Goal: Navigation & Orientation: Understand site structure

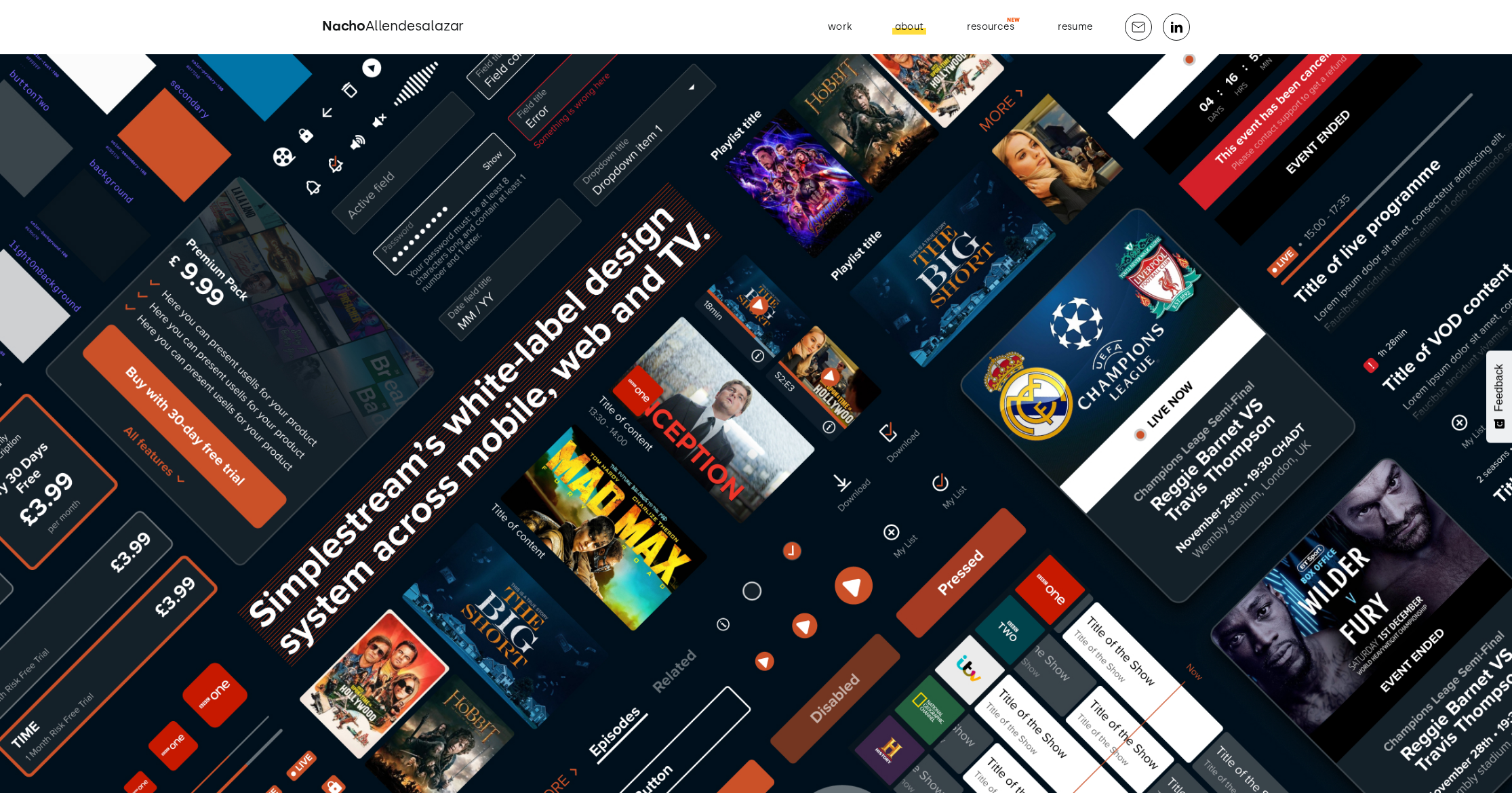
click at [907, 28] on div "about" at bounding box center [909, 27] width 28 height 17
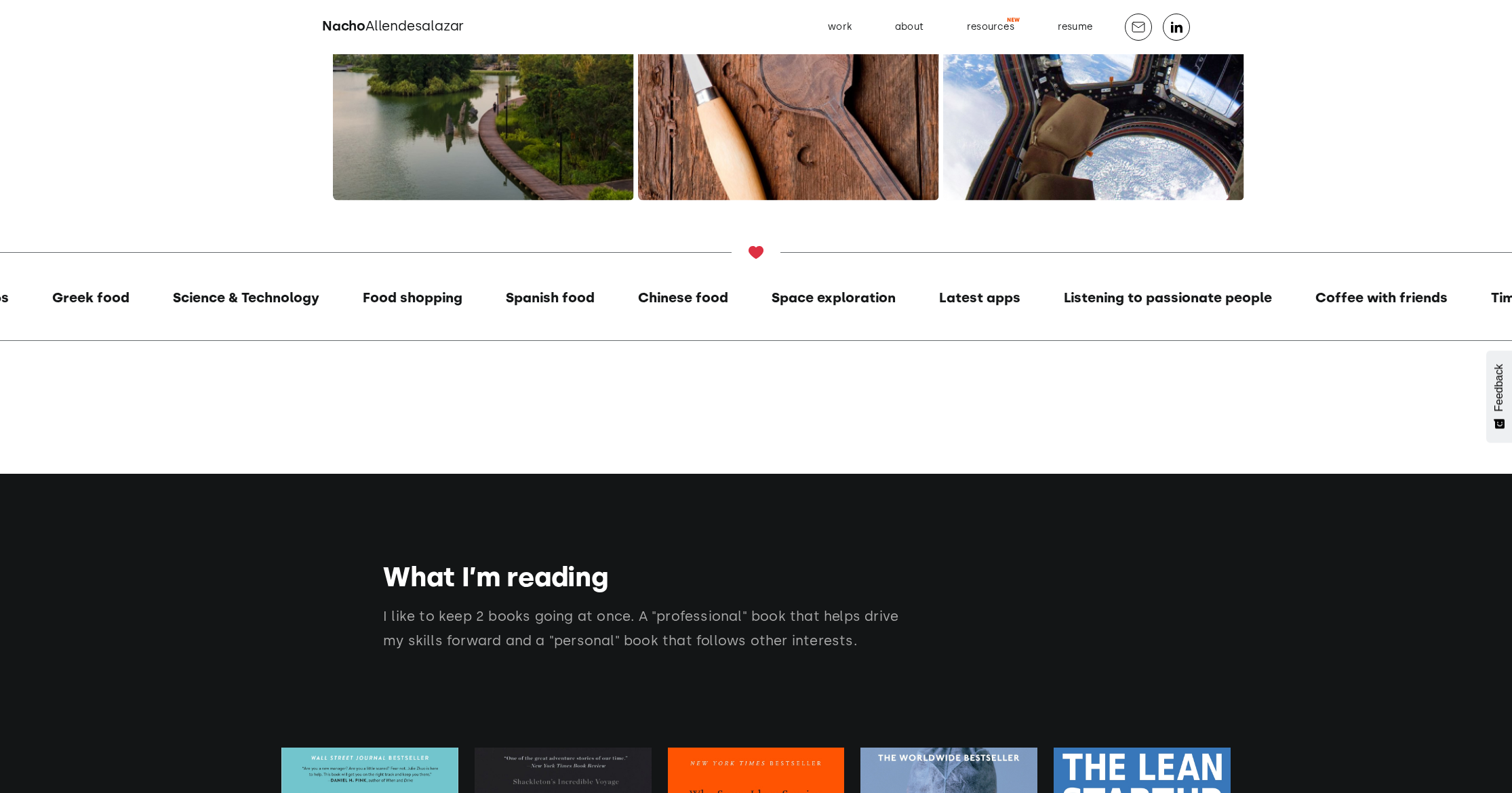
scroll to position [2543, 0]
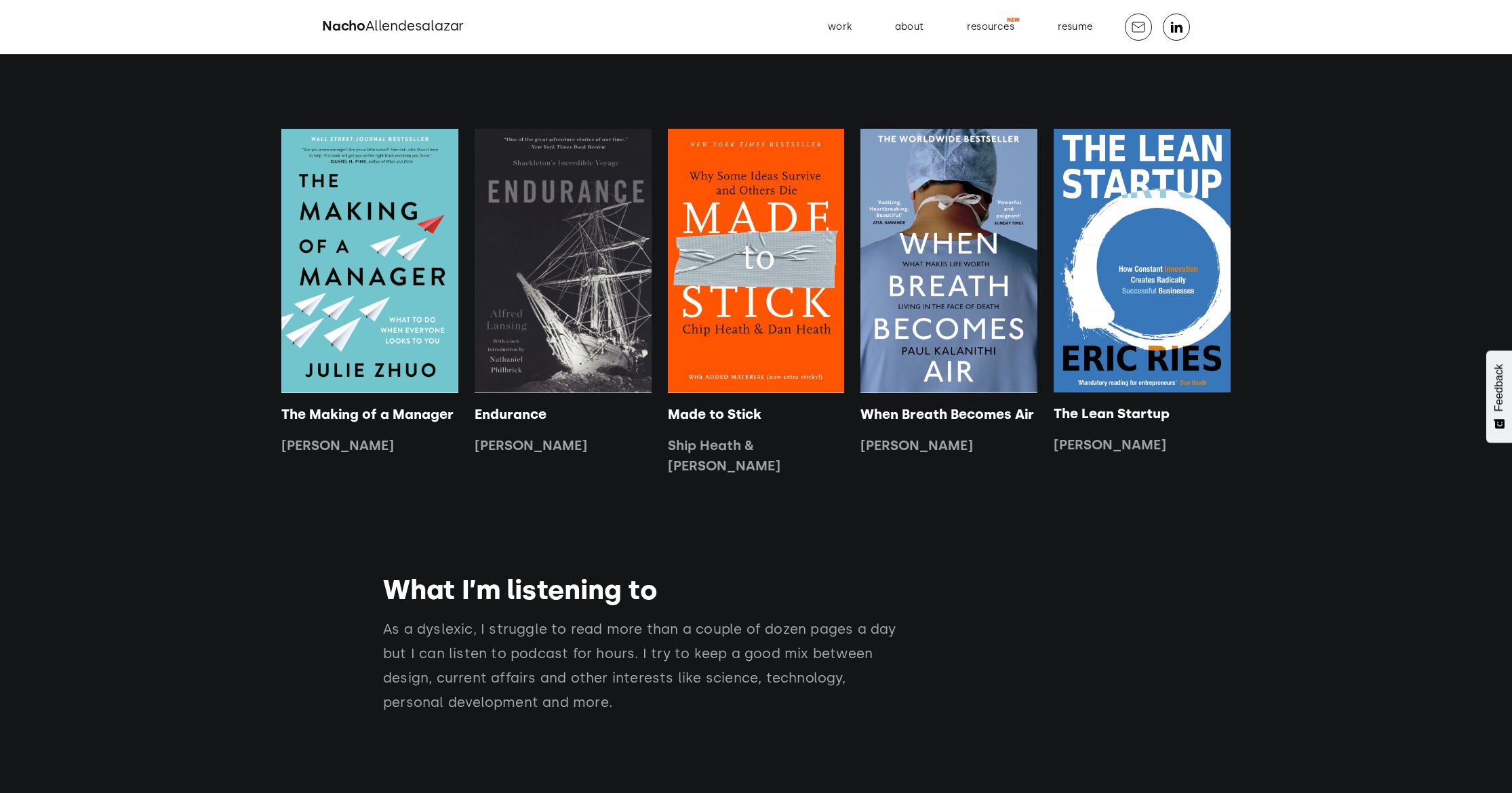
click at [756, 312] on img at bounding box center [756, 261] width 177 height 265
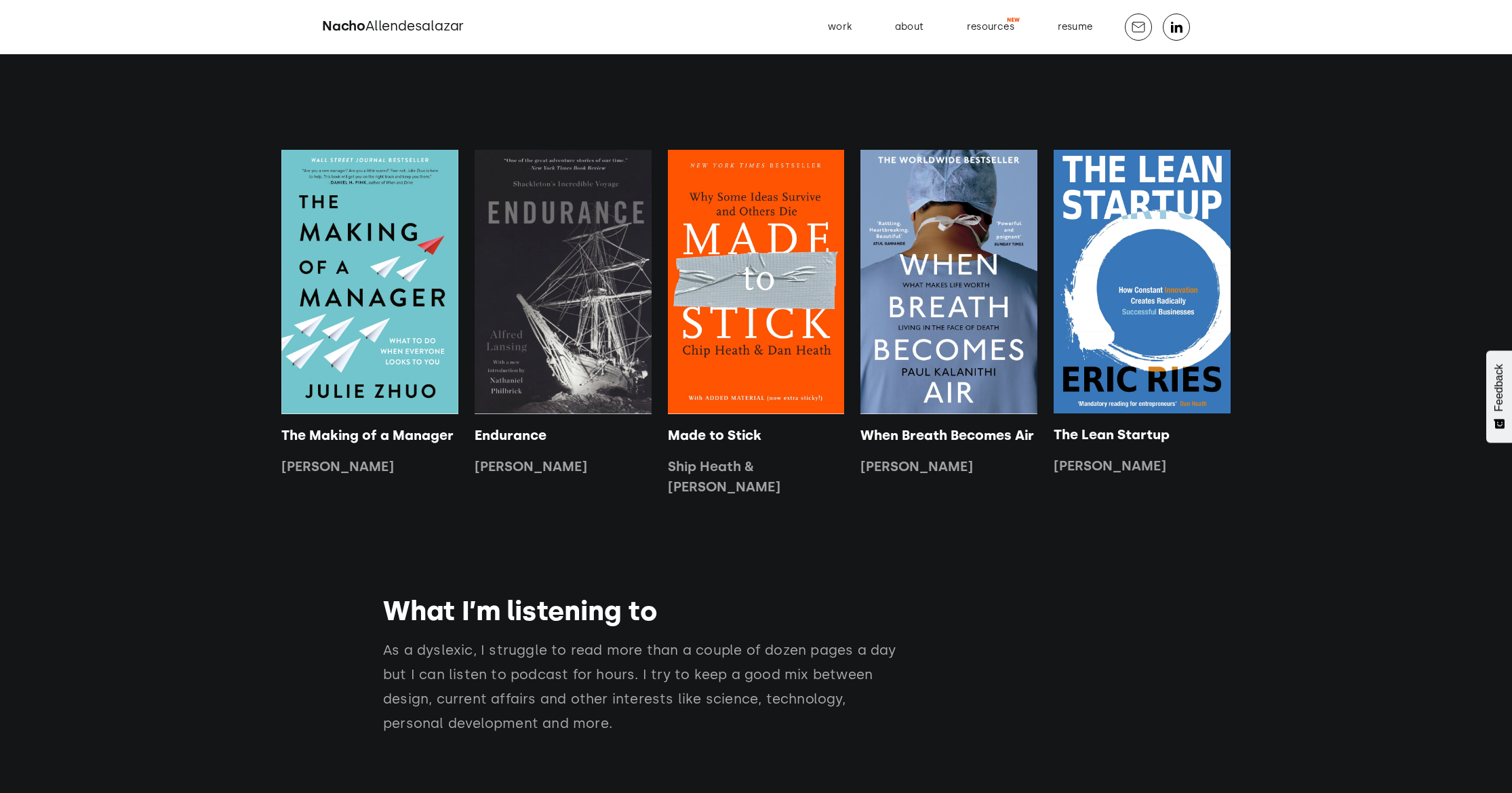
scroll to position [2493, 0]
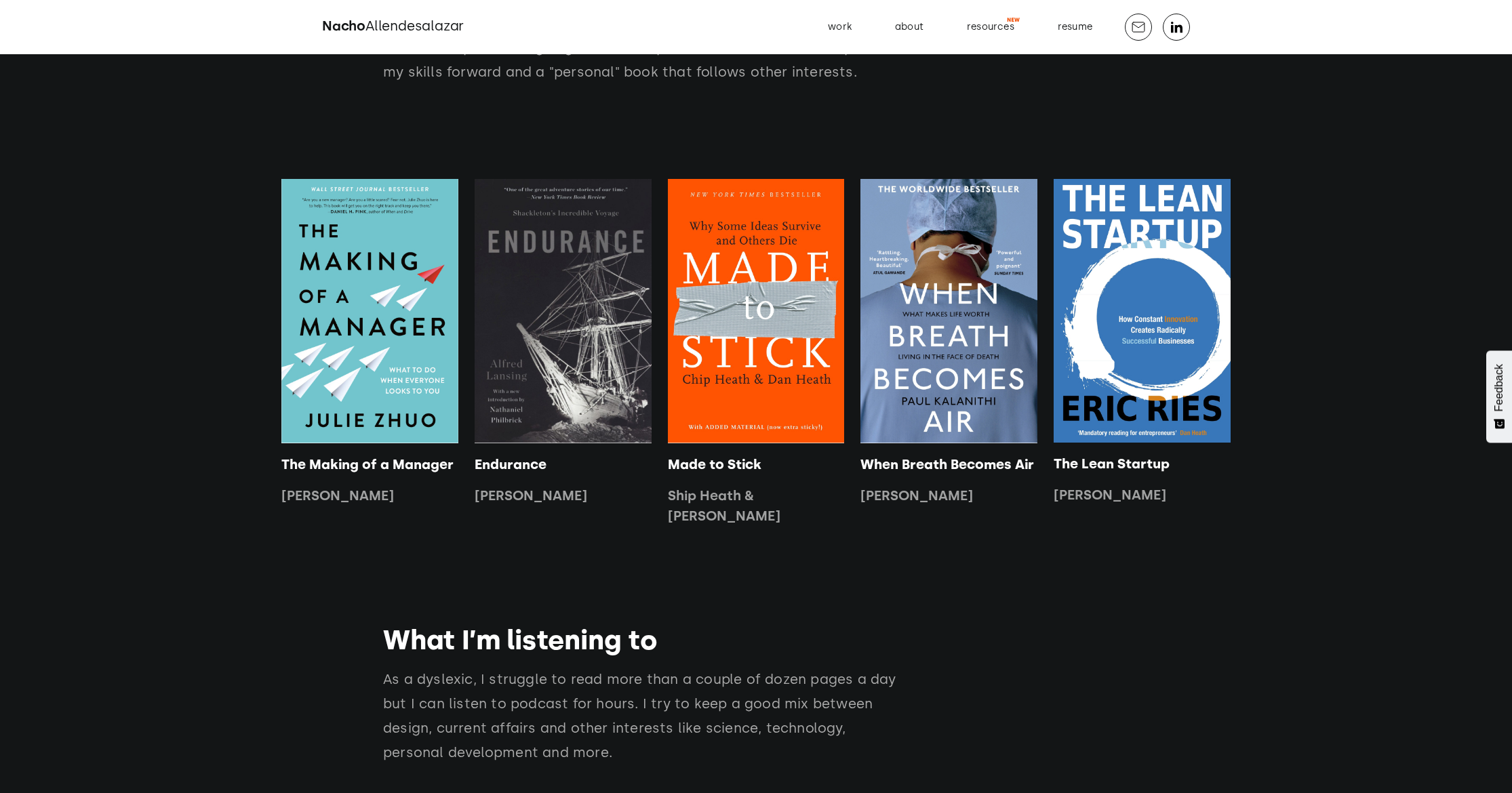
click at [878, 490] on div "When Breath Becomes Air [PERSON_NAME]" at bounding box center [948, 480] width 177 height 52
click at [885, 504] on p "[PERSON_NAME]" at bounding box center [948, 495] width 177 height 21
click at [884, 468] on p "When Breath Becomes Air" at bounding box center [948, 464] width 177 height 21
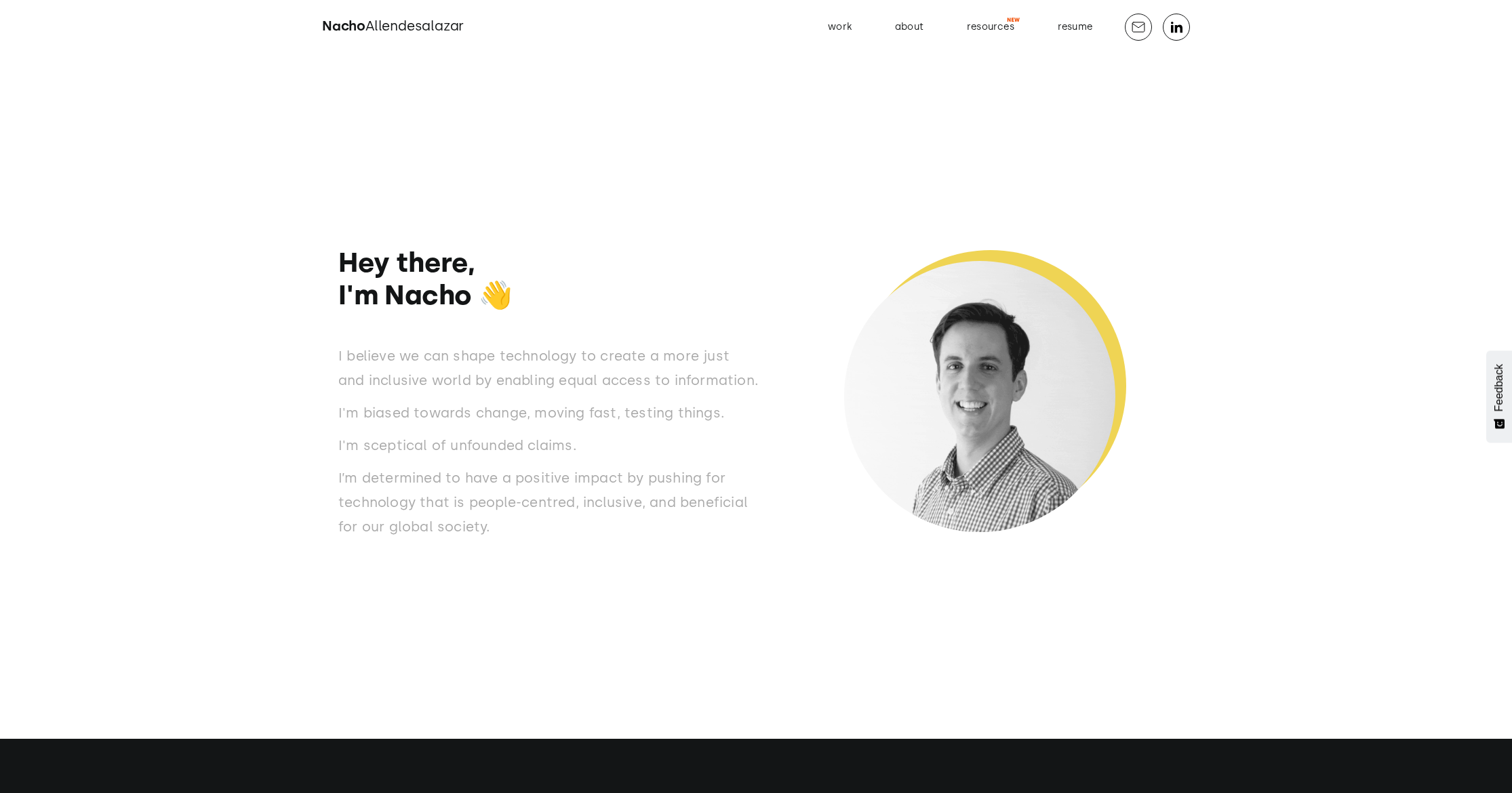
scroll to position [0, 0]
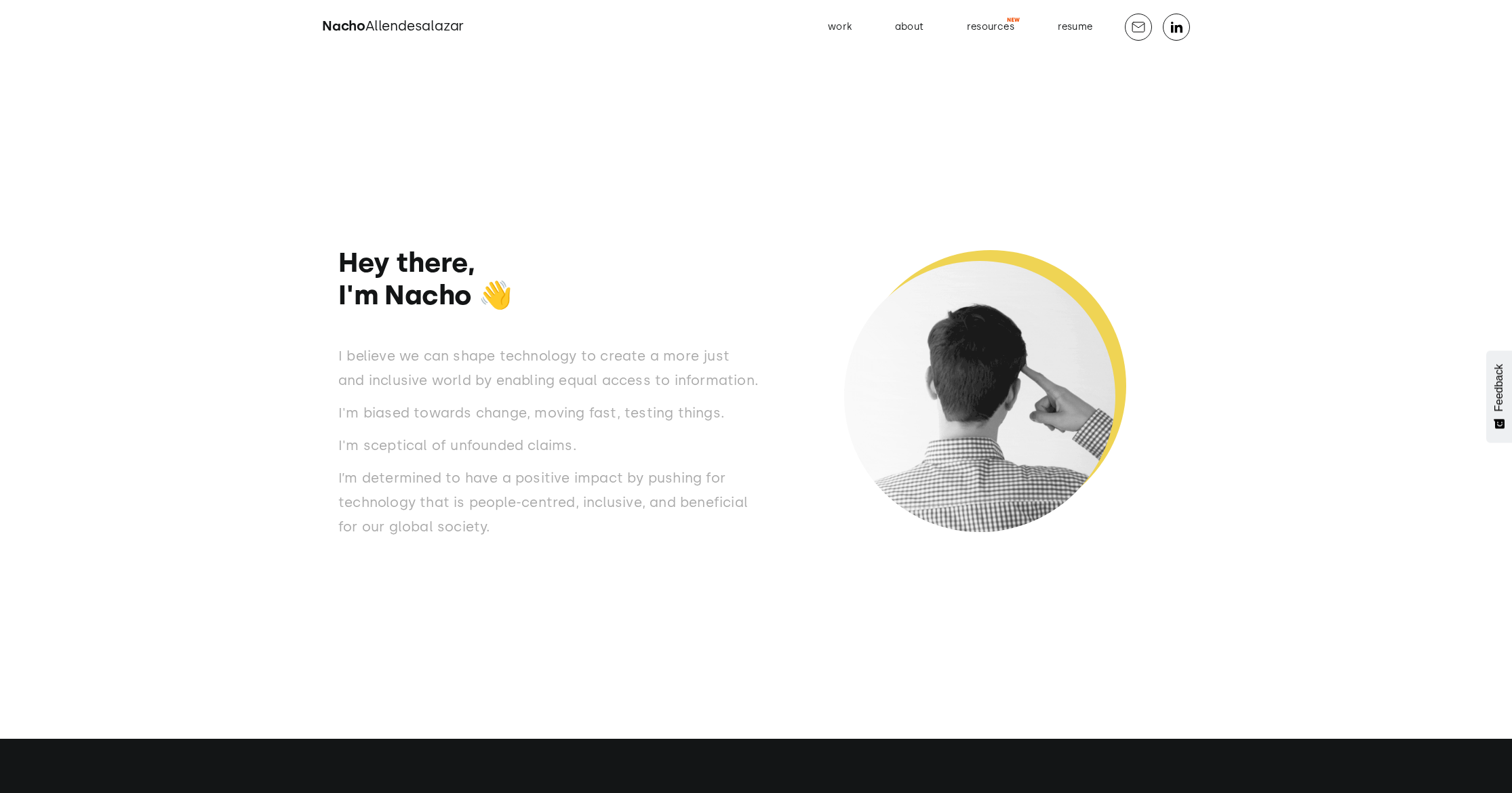
click at [440, 293] on h1 "Hey there, I'm Nacho 👋" at bounding box center [548, 279] width 421 height 65
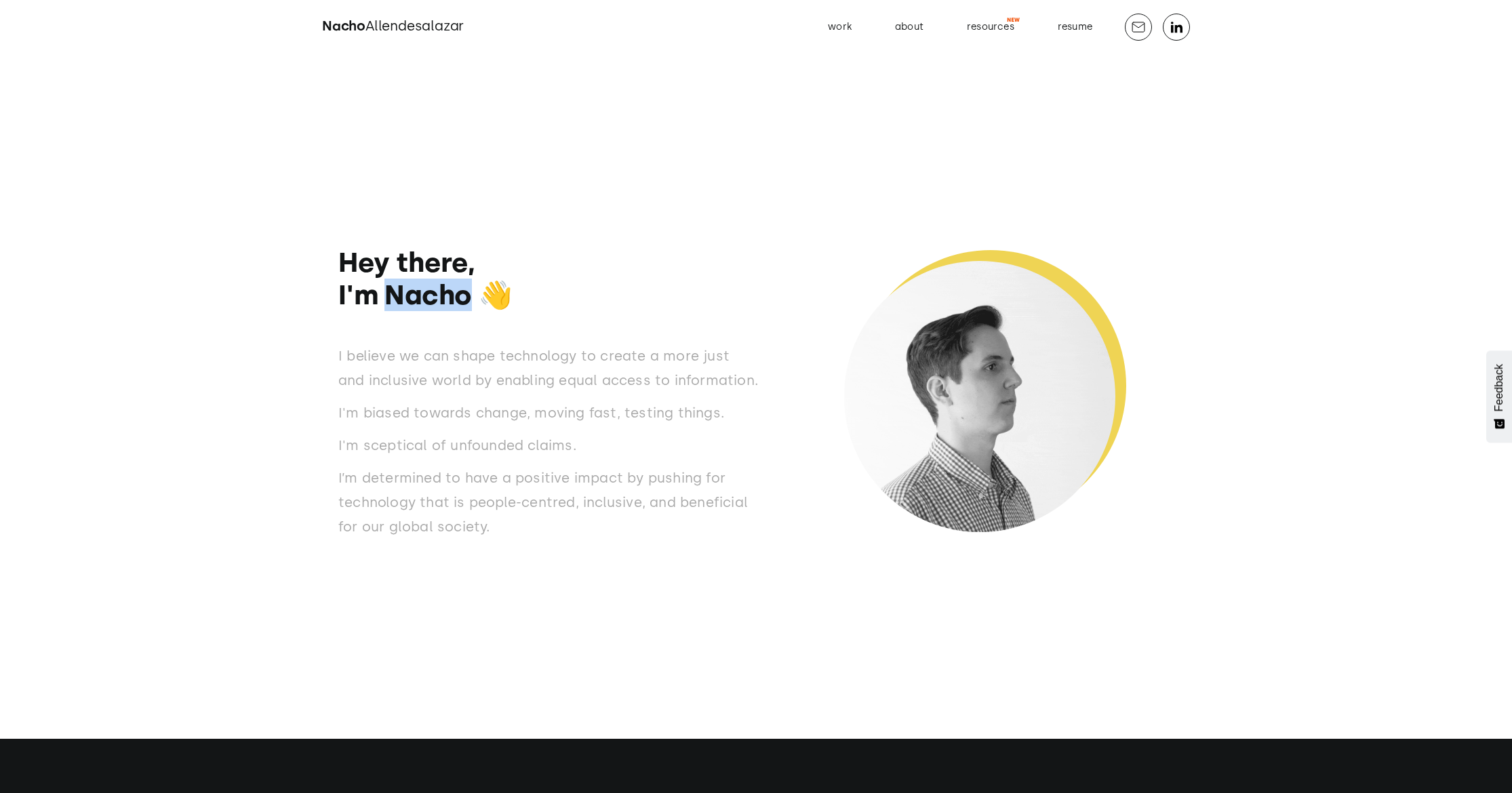
click at [440, 293] on h1 "Hey there, I'm Nacho 👋" at bounding box center [548, 279] width 421 height 65
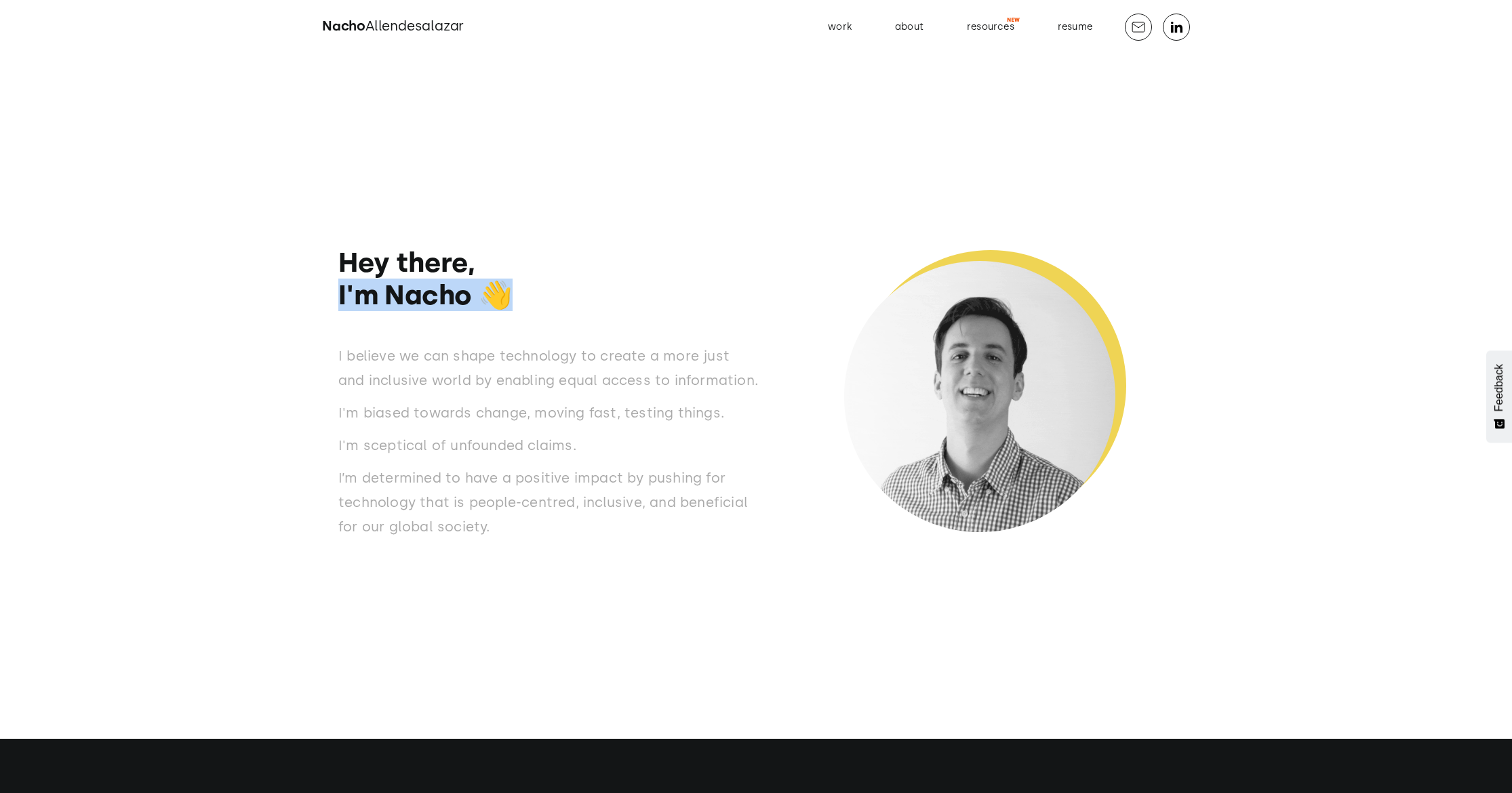
click at [440, 293] on h1 "Hey there, I'm Nacho 👋" at bounding box center [548, 279] width 421 height 65
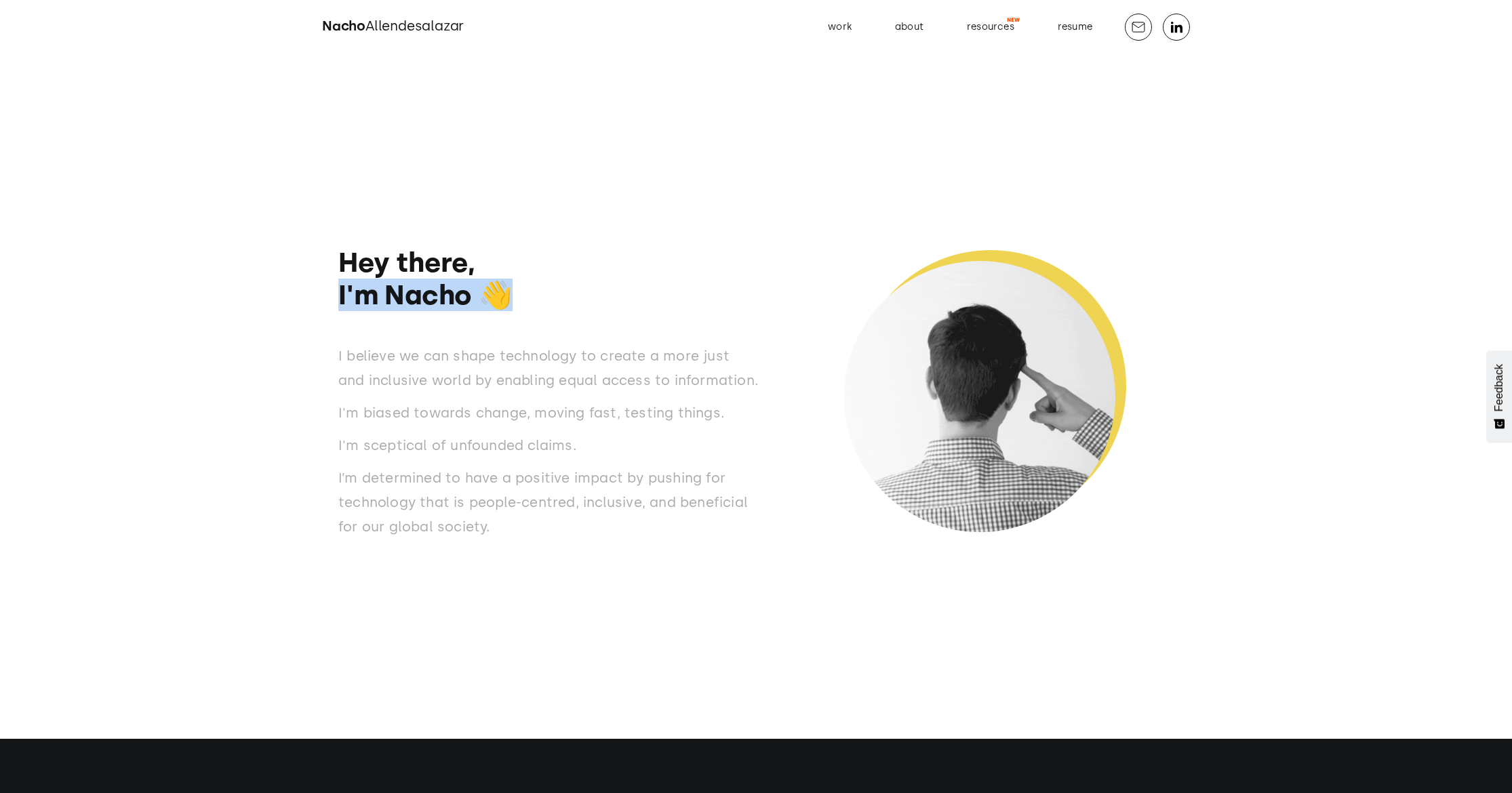
click at [501, 294] on h1 "Hey there, I'm Nacho 👋" at bounding box center [548, 279] width 421 height 65
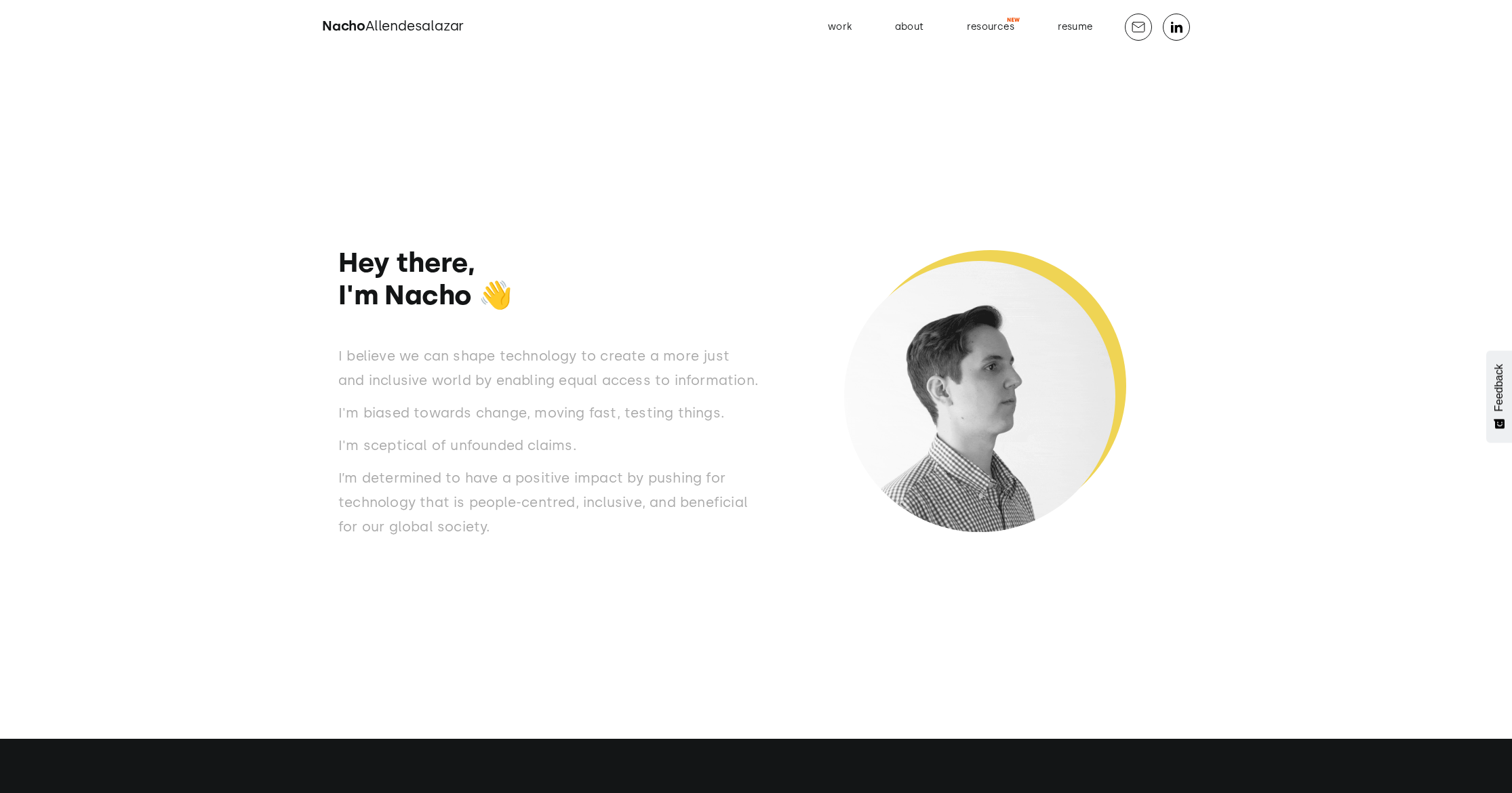
click at [501, 295] on h1 "Hey there, I'm Nacho 👋" at bounding box center [548, 279] width 421 height 65
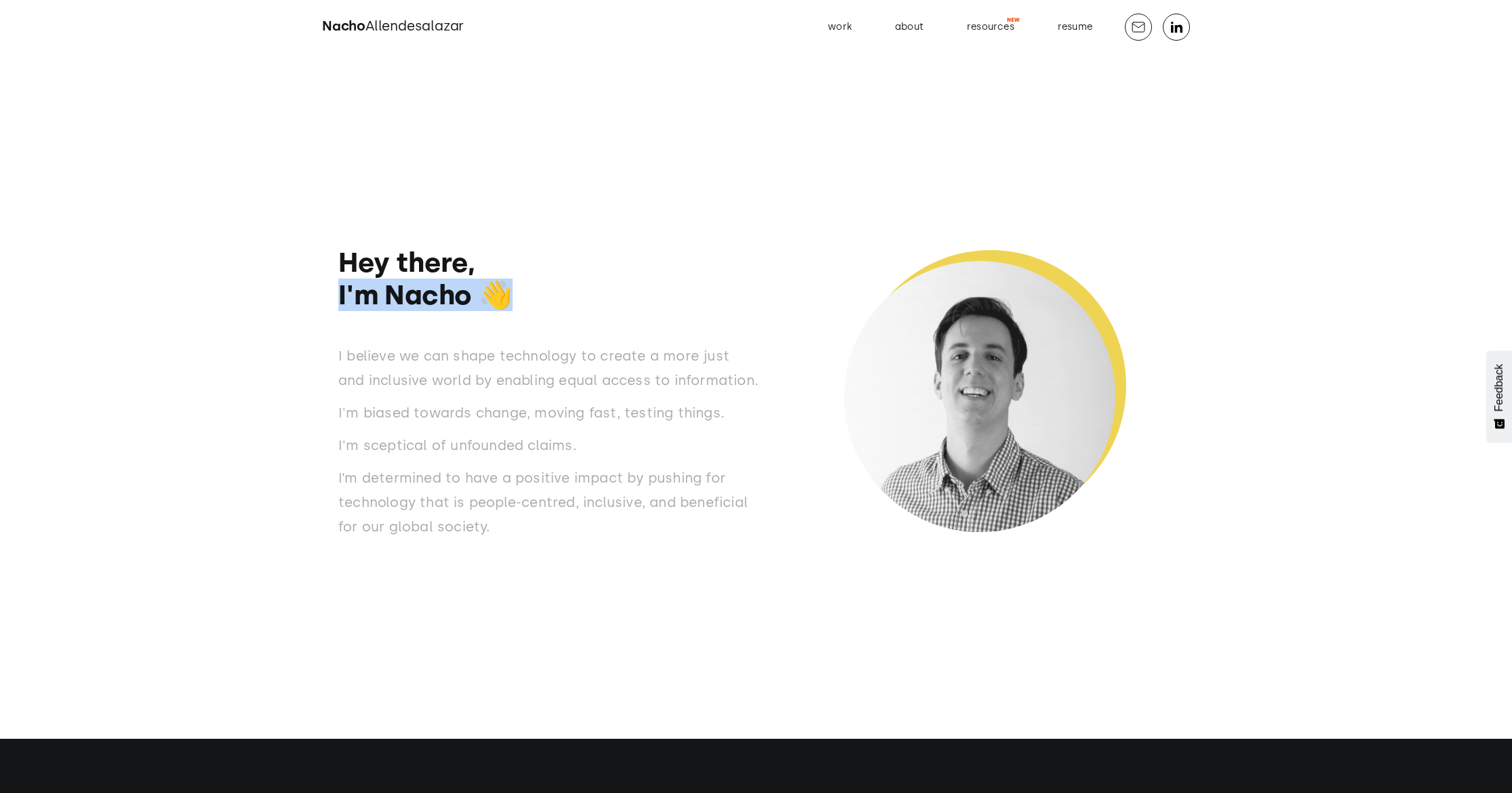
click at [501, 295] on h1 "Hey there, I'm Nacho 👋" at bounding box center [548, 279] width 421 height 65
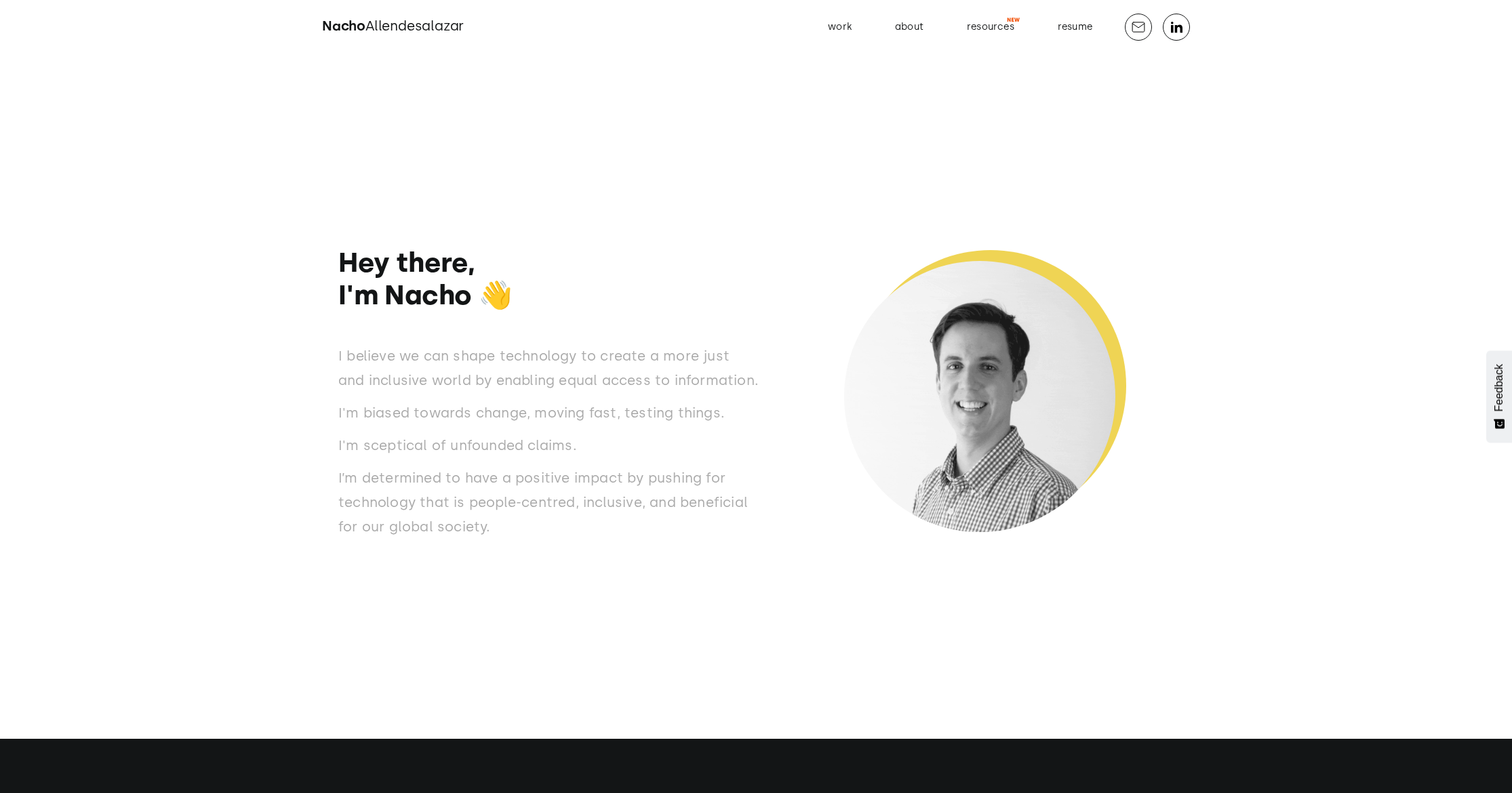
click at [554, 272] on h1 "Hey there, I'm Nacho 👋" at bounding box center [548, 279] width 421 height 65
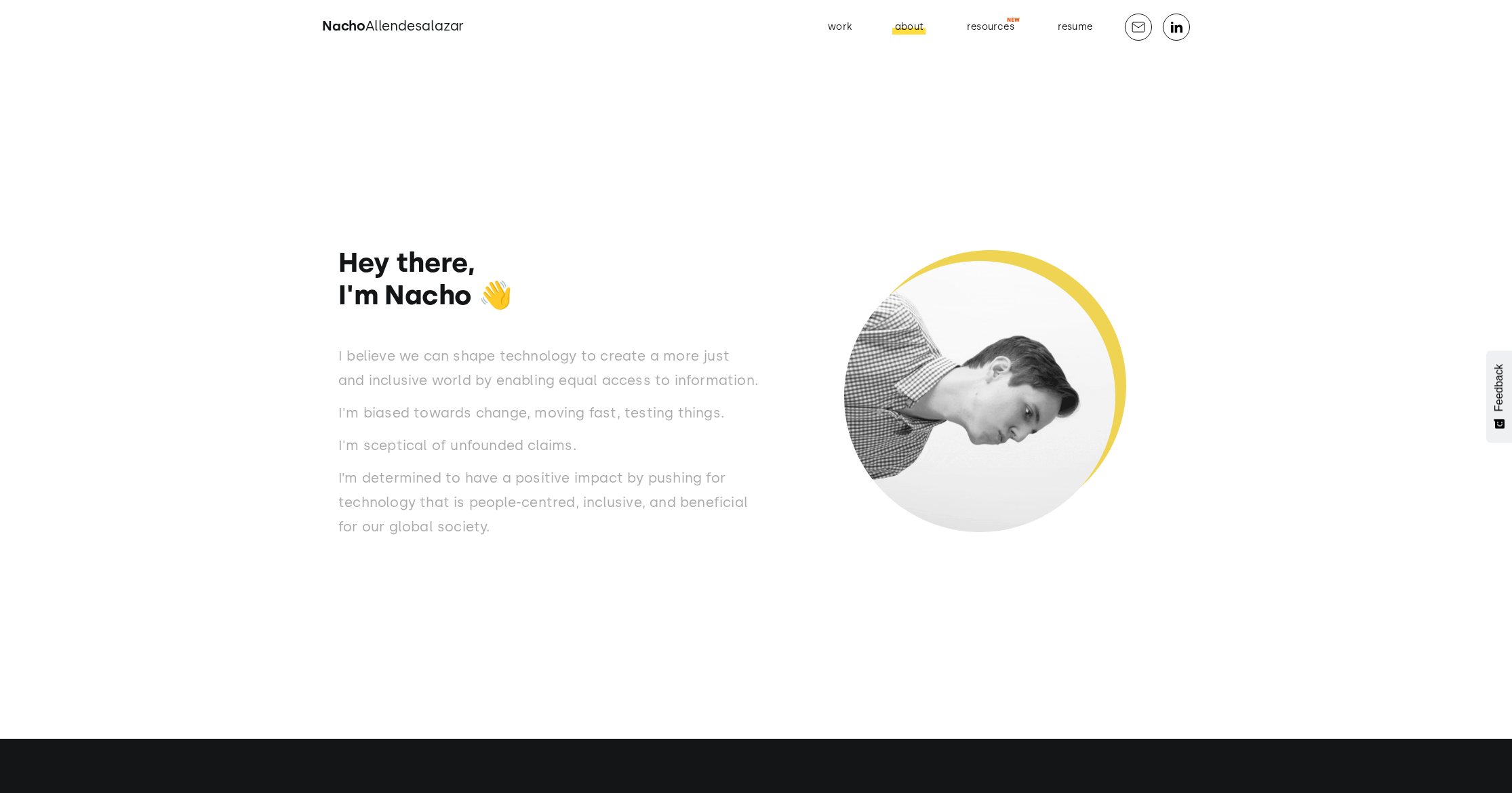
click at [901, 24] on div "about" at bounding box center [909, 27] width 28 height 17
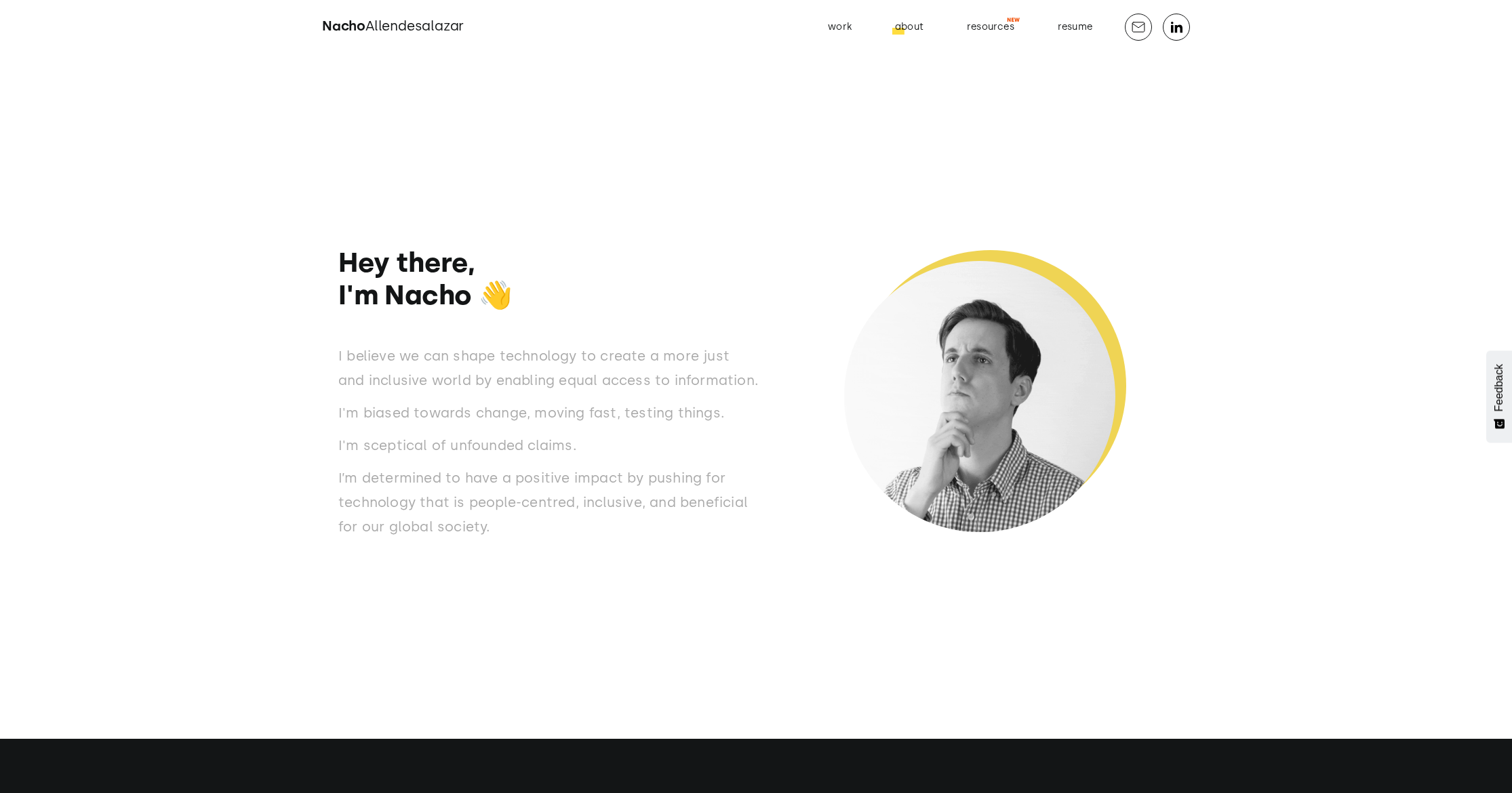
click at [983, 33] on div "resources" at bounding box center [990, 27] width 47 height 17
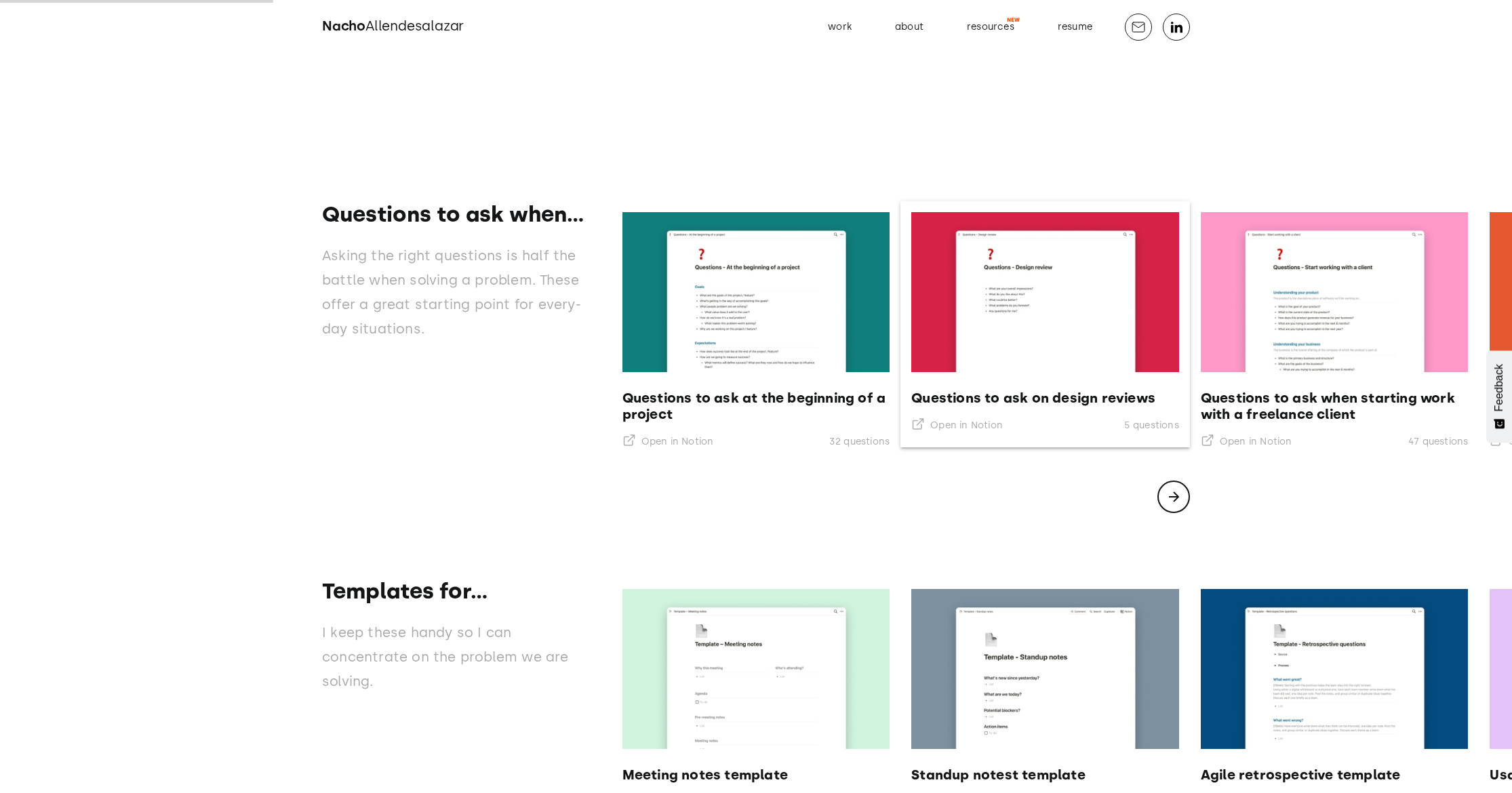
scroll to position [559, 10]
click at [1170, 491] on div "next slide" at bounding box center [1174, 496] width 33 height 33
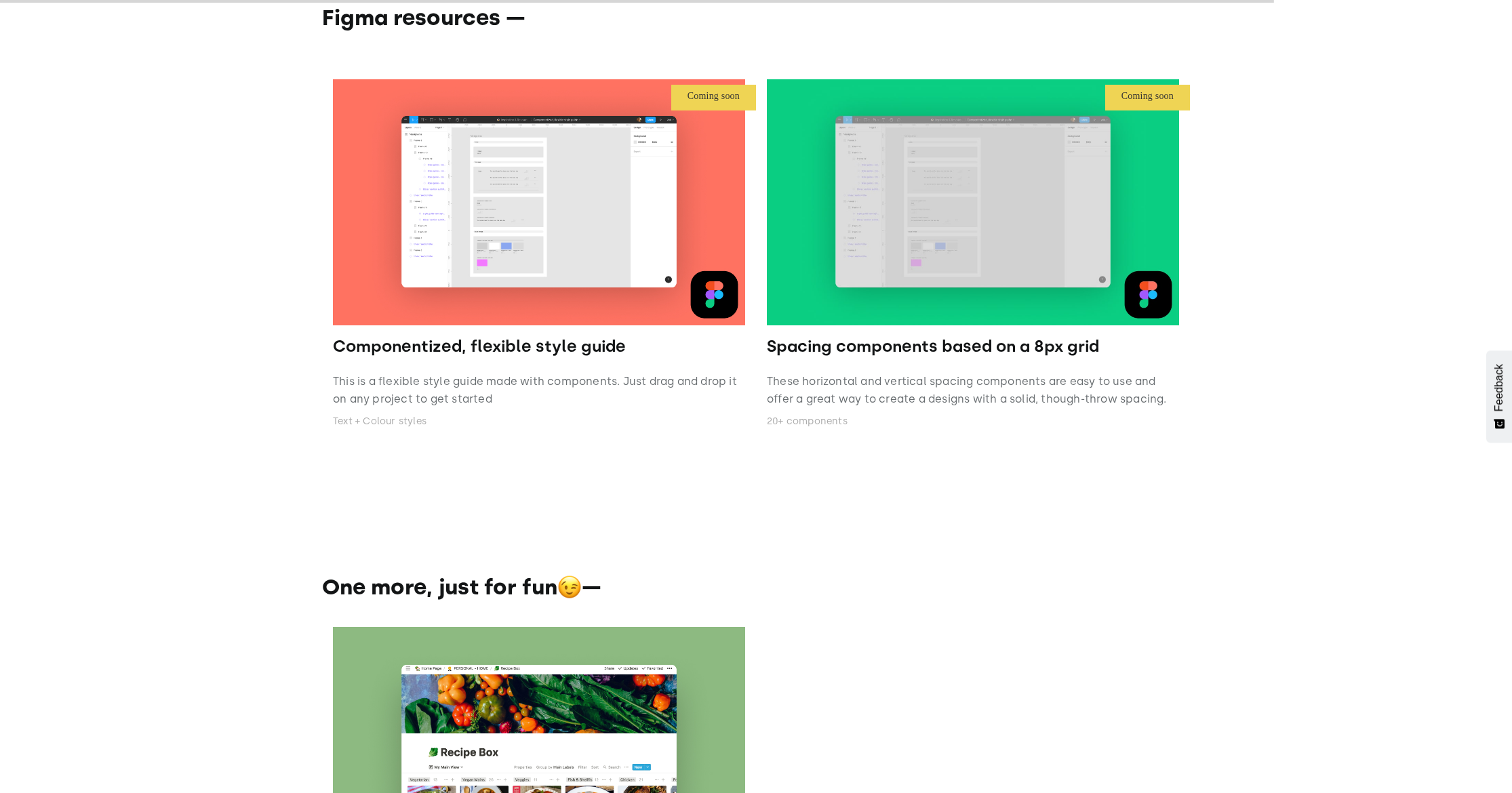
scroll to position [2427, 0]
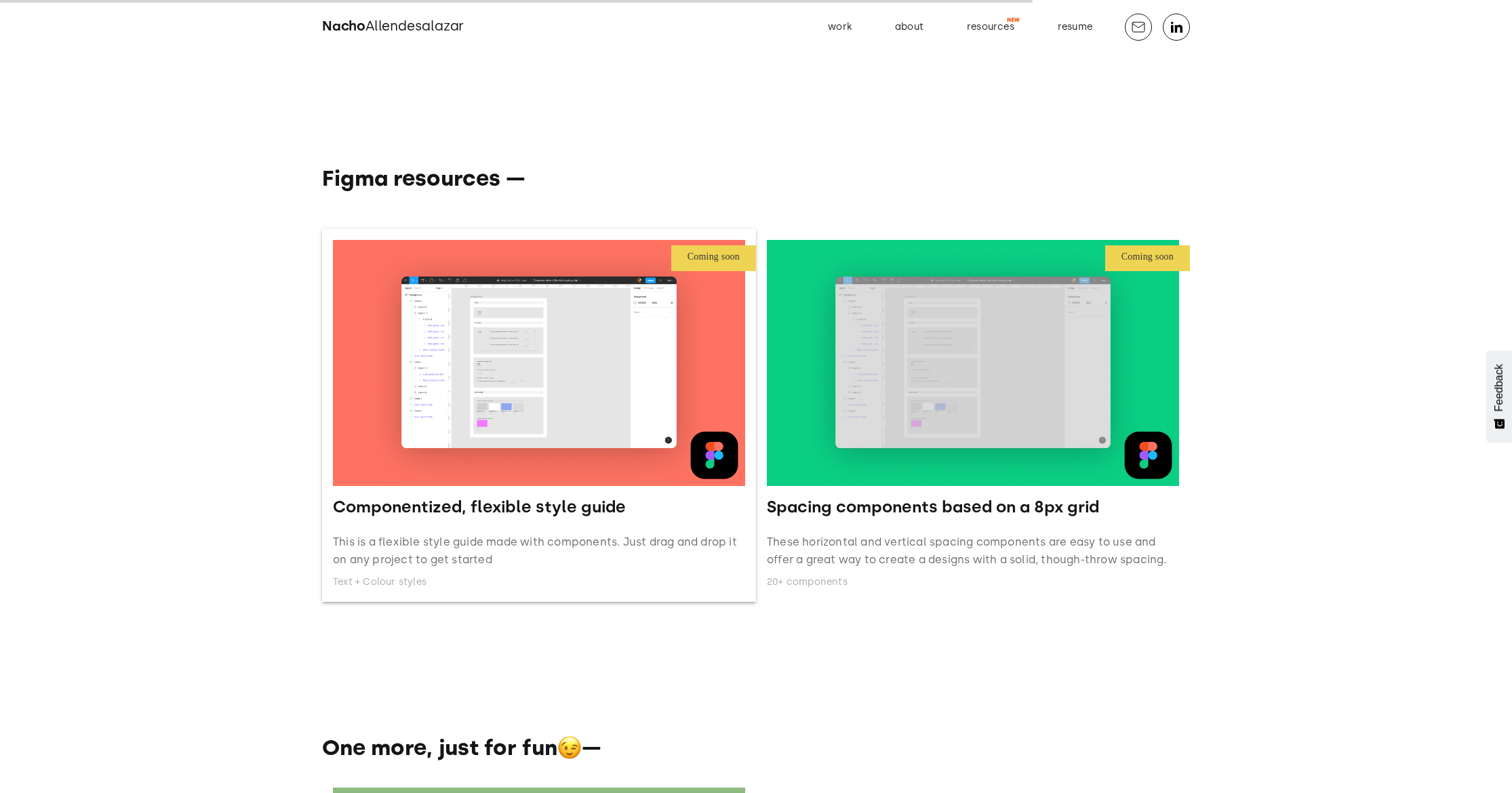
click at [635, 373] on img at bounding box center [539, 363] width 412 height 246
click at [603, 568] on p "This is a flexible style guide made with components. Just drag and drop it on a…" at bounding box center [539, 550] width 412 height 34
click at [618, 671] on div at bounding box center [755, 668] width 868 height 133
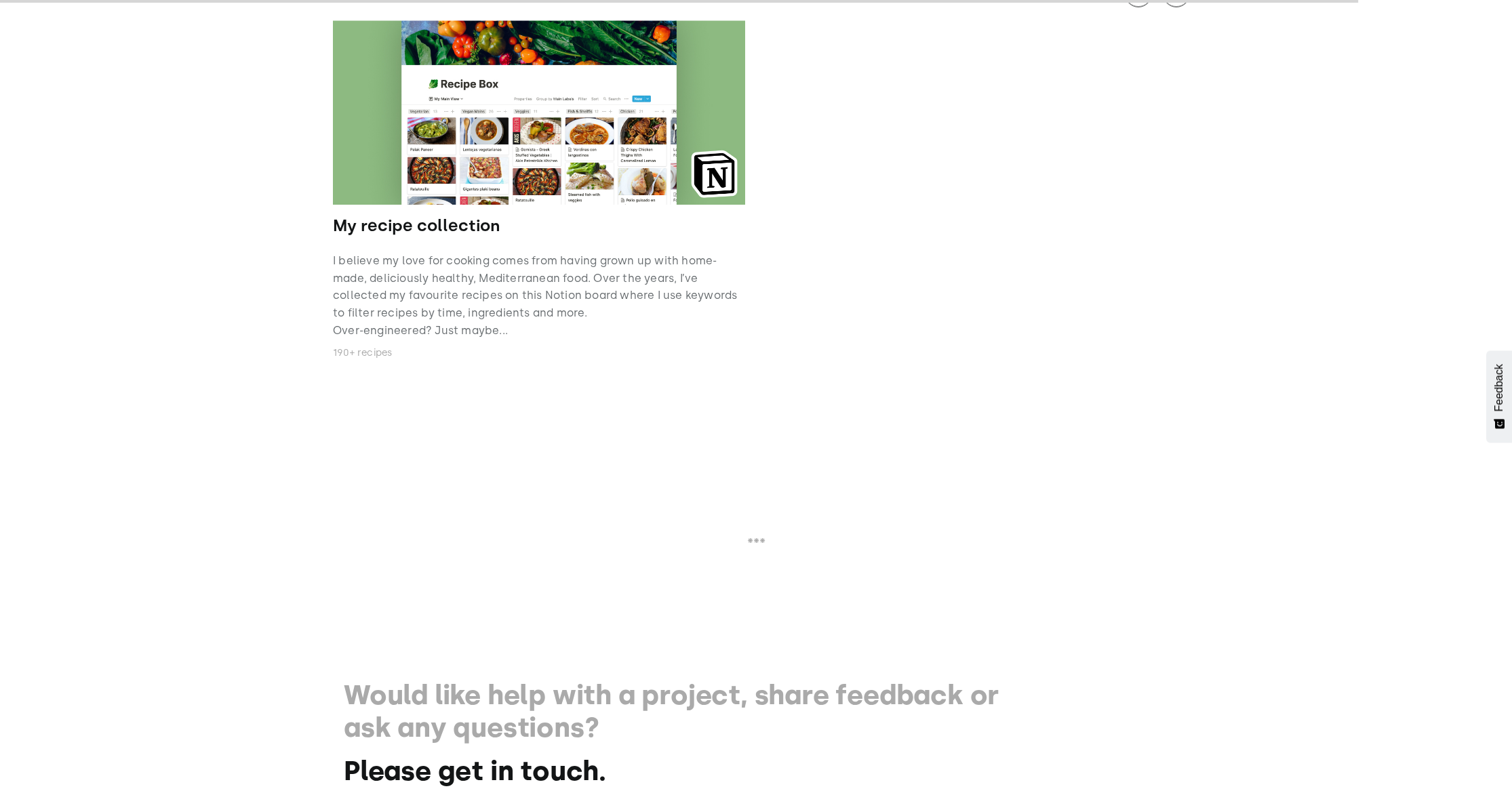
scroll to position [3183, 0]
